Goal: Communication & Community: Participate in discussion

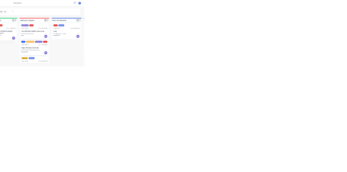
scroll to position [86, 0]
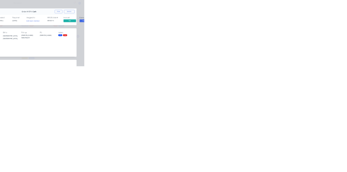
click at [156, 172] on div "Order details Collaborate Checklists 0/0 Tracking Linked Orders Timeline Order …" at bounding box center [173, 86] width 347 height 172
click at [72, 40] on button "Order details" at bounding box center [46, 34] width 52 height 14
click at [57, 46] on div "Collaborate" at bounding box center [45, 47] width 21 height 5
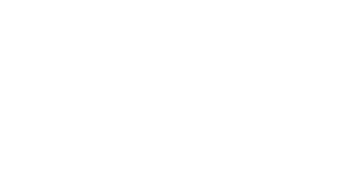
click at [244, 160] on div at bounding box center [174, 157] width 139 height 6
click at [305, 161] on button "Send" at bounding box center [294, 157] width 21 height 8
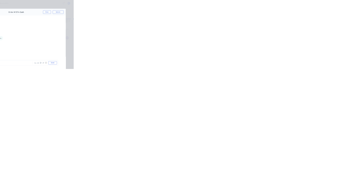
click at [290, 30] on button "Close" at bounding box center [281, 30] width 20 height 9
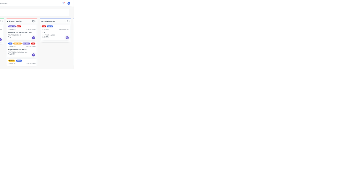
scroll to position [44, 0]
